Goal: Transaction & Acquisition: Purchase product/service

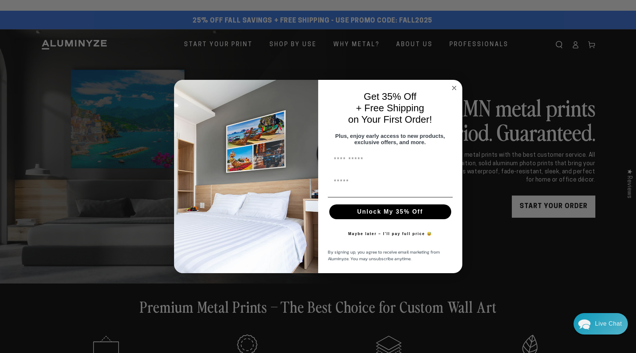
click at [453, 86] on icon "Close dialog" at bounding box center [455, 88] width 4 height 4
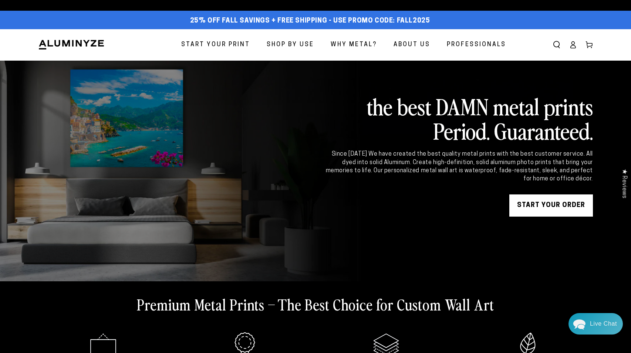
click at [231, 45] on span "Start Your Print" at bounding box center [215, 45] width 69 height 11
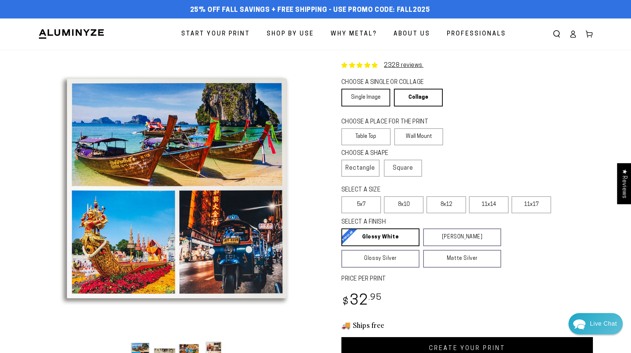
click at [371, 100] on link "Single Image" at bounding box center [365, 98] width 49 height 18
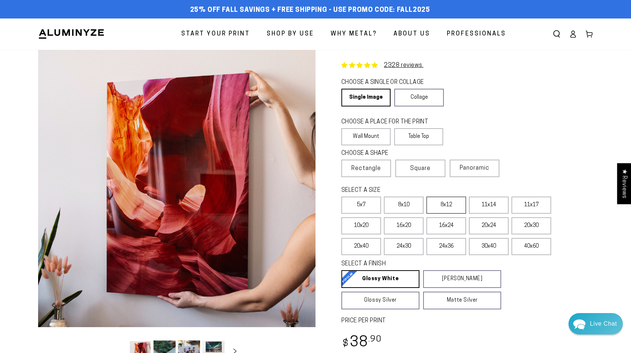
click at [443, 206] on label "8x12" at bounding box center [446, 205] width 40 height 17
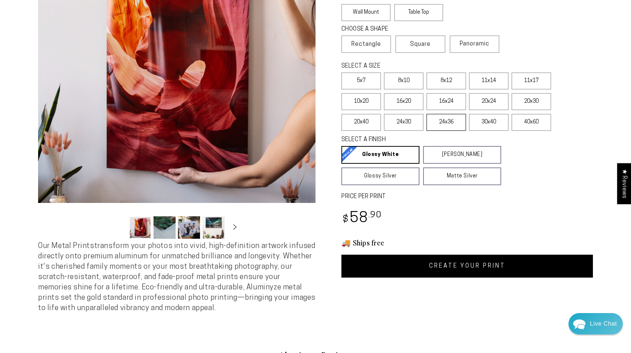
scroll to position [126, 0]
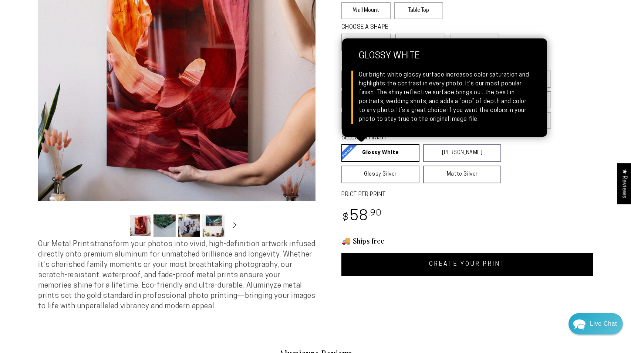
click at [397, 157] on link "Glossy White Glossy White Our bright white glossy surface increases color satur…" at bounding box center [380, 153] width 78 height 18
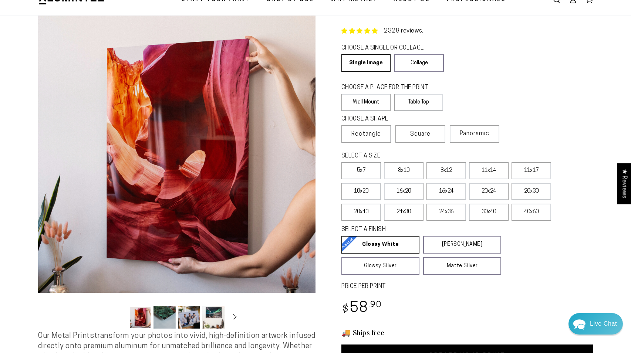
scroll to position [34, 0]
